Goal: Navigation & Orientation: Understand site structure

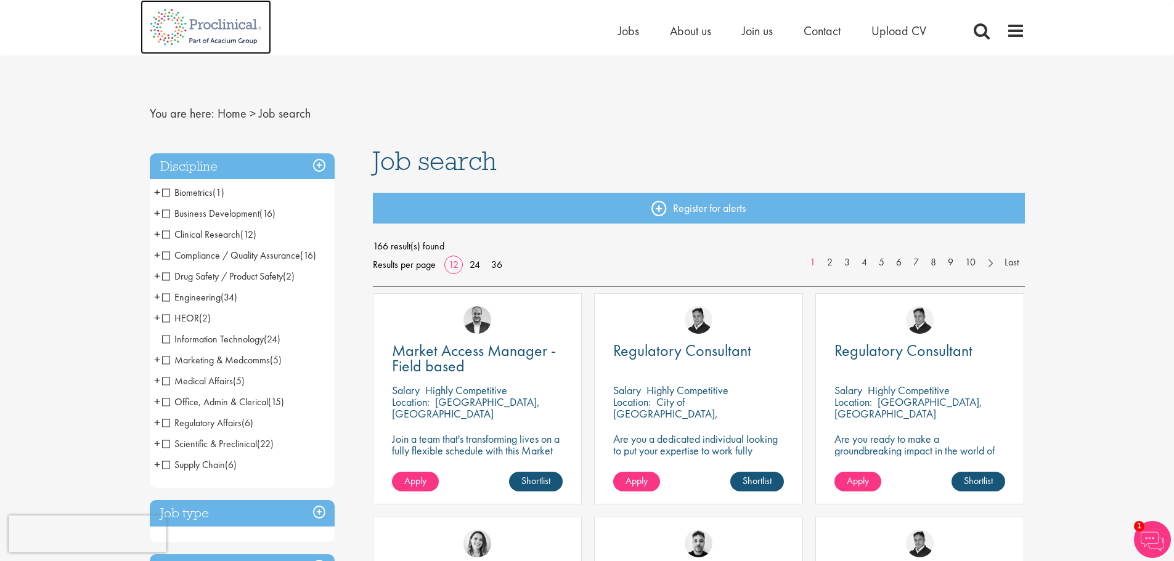
click at [197, 28] on img at bounding box center [206, 27] width 131 height 54
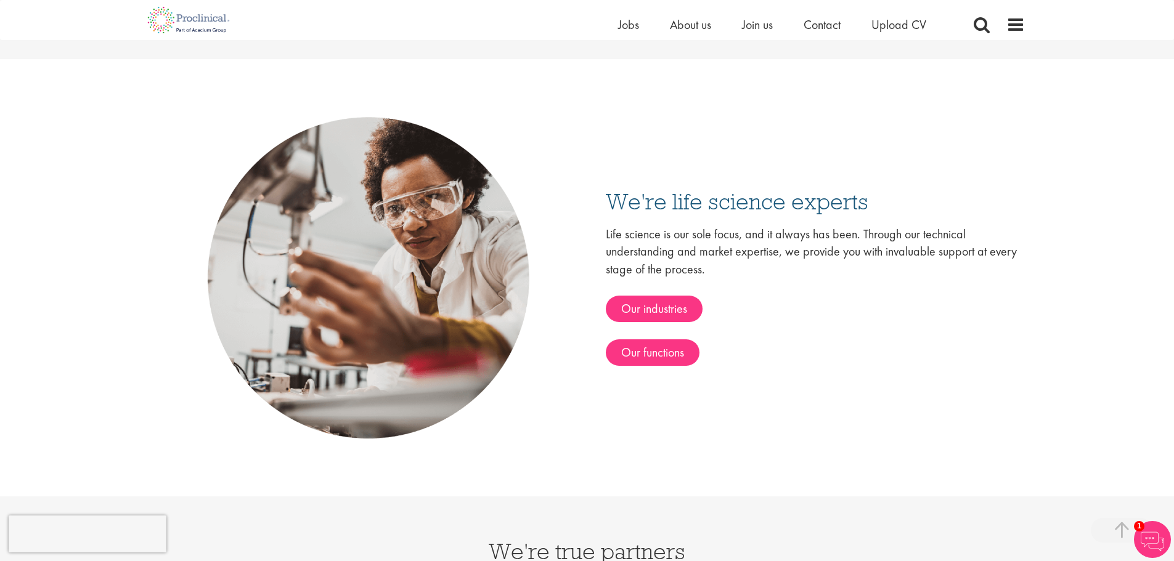
scroll to position [1961, 0]
click at [692, 27] on span "About us" at bounding box center [690, 25] width 41 height 16
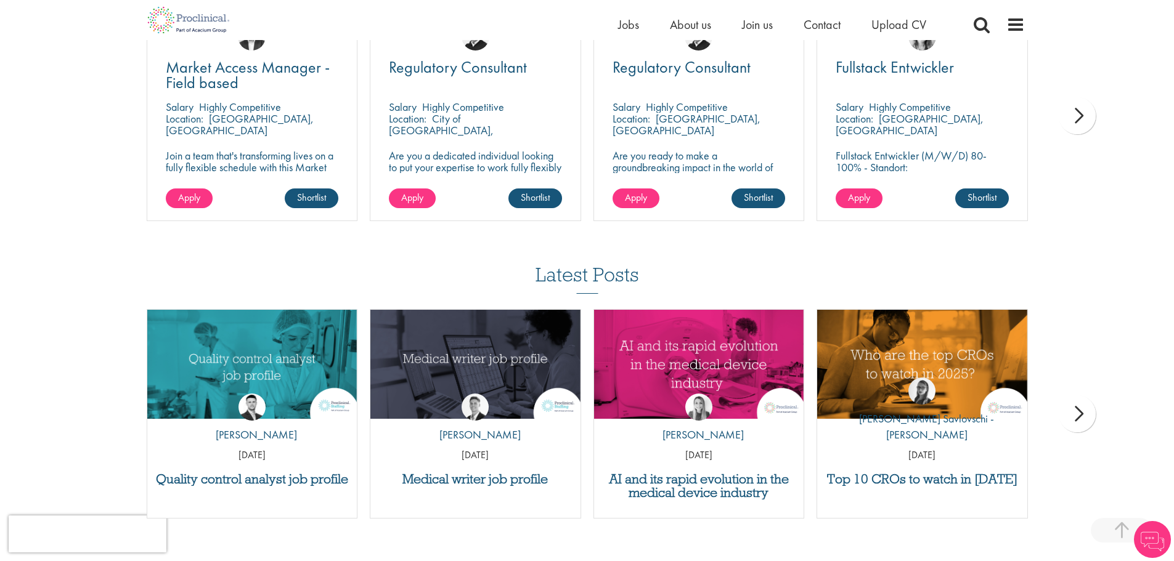
scroll to position [2446, 0]
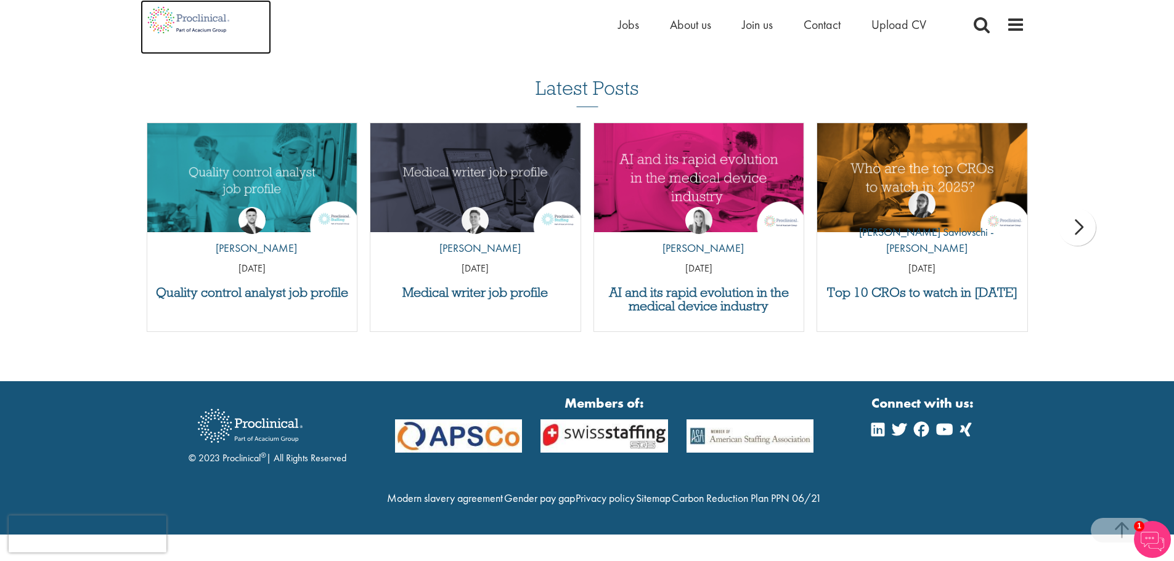
click at [207, 31] on img at bounding box center [189, 20] width 97 height 40
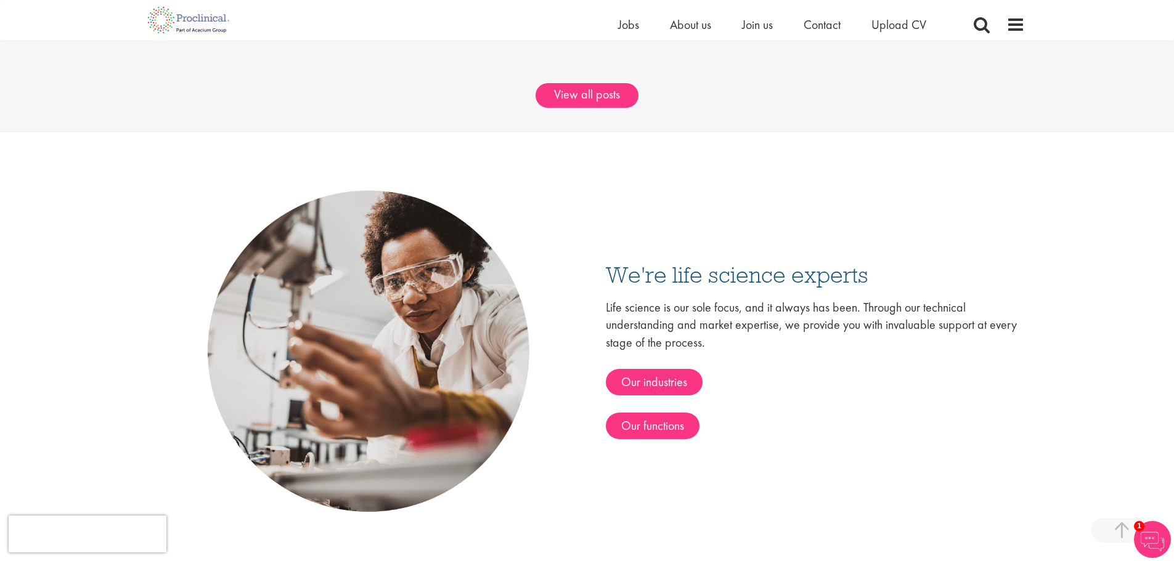
scroll to position [1882, 0]
